Goal: Information Seeking & Learning: Learn about a topic

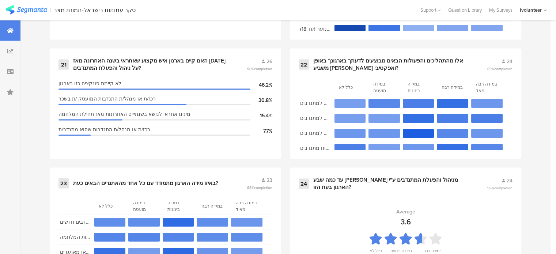
scroll to position [1529, 0]
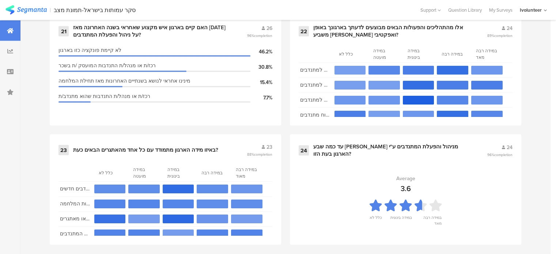
drag, startPoint x: 546, startPoint y: 145, endPoint x: 554, endPoint y: 146, distance: 7.7
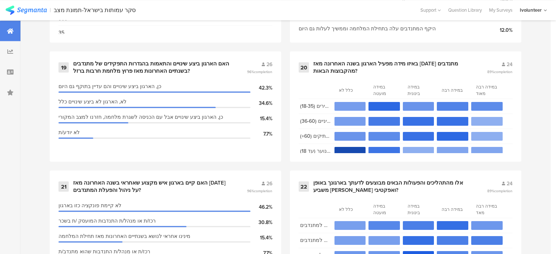
scroll to position [1273, 0]
